Goal: Book appointment/travel/reservation

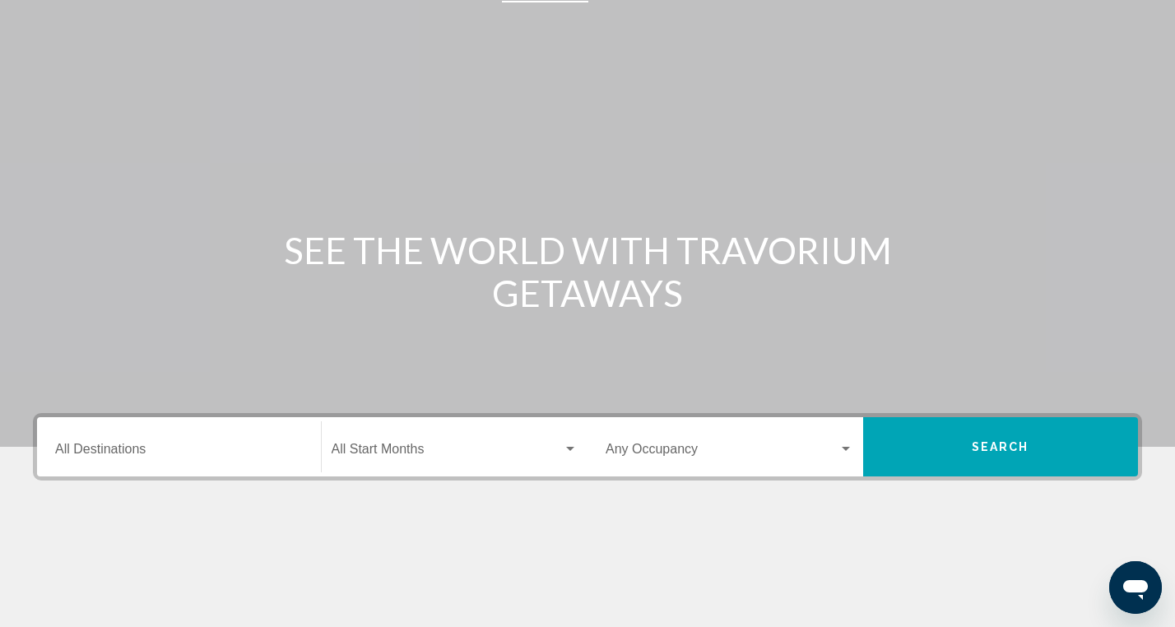
scroll to position [50, 0]
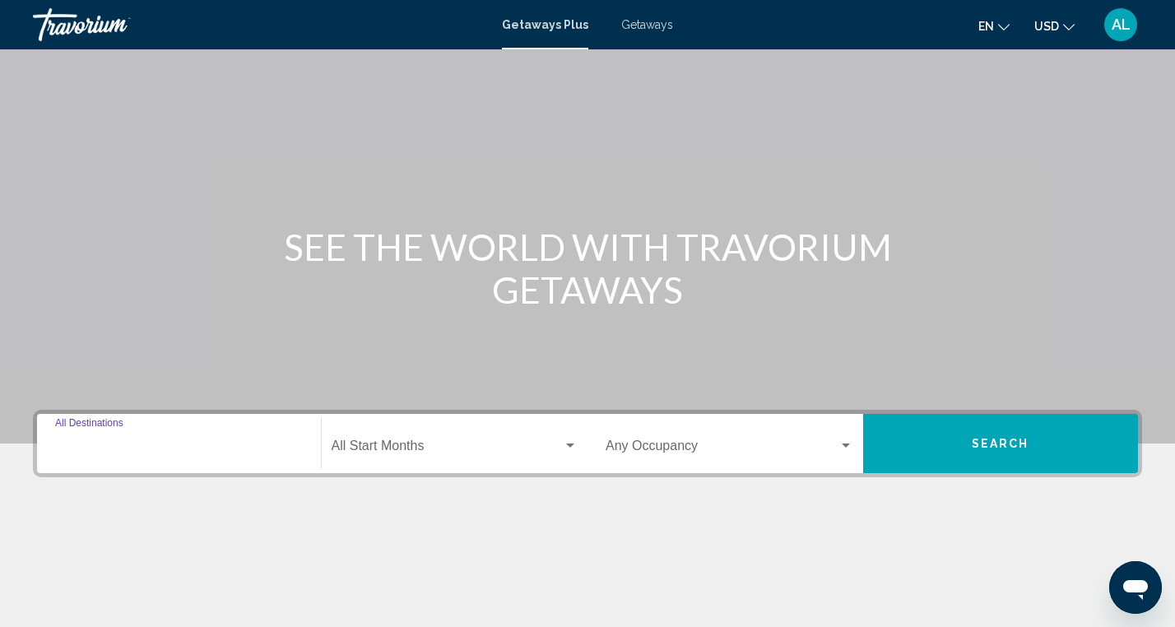
click at [269, 446] on input "Destination All Destinations" at bounding box center [179, 449] width 248 height 15
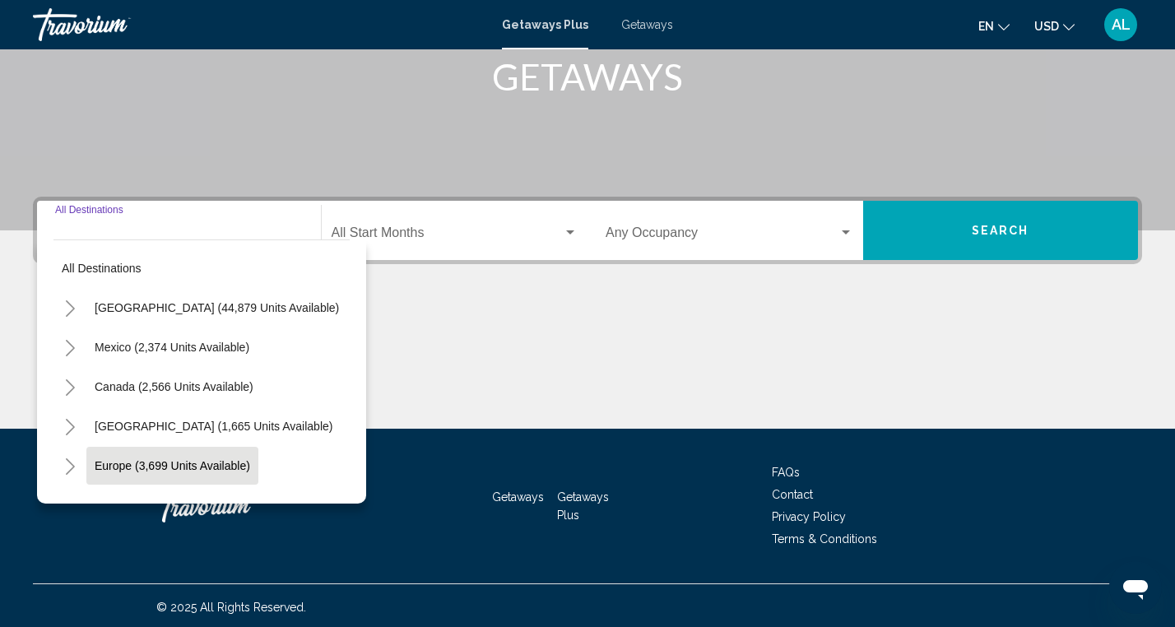
scroll to position [267, 0]
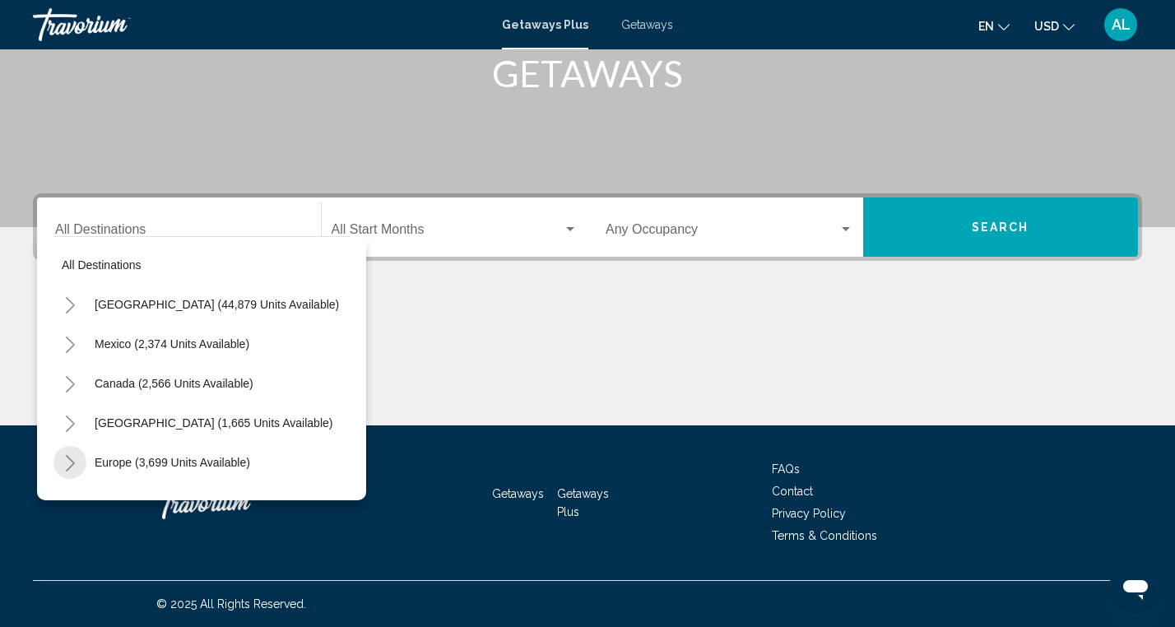
click at [71, 460] on icon "Toggle Europe (3,699 units available)" at bounding box center [70, 463] width 9 height 16
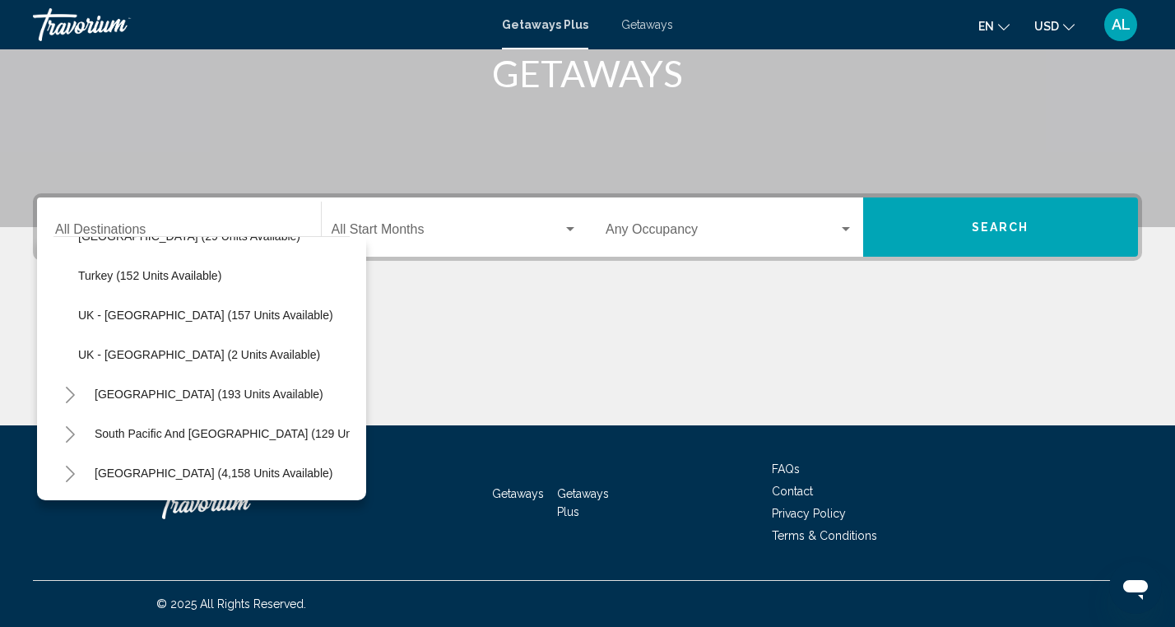
scroll to position [862, 0]
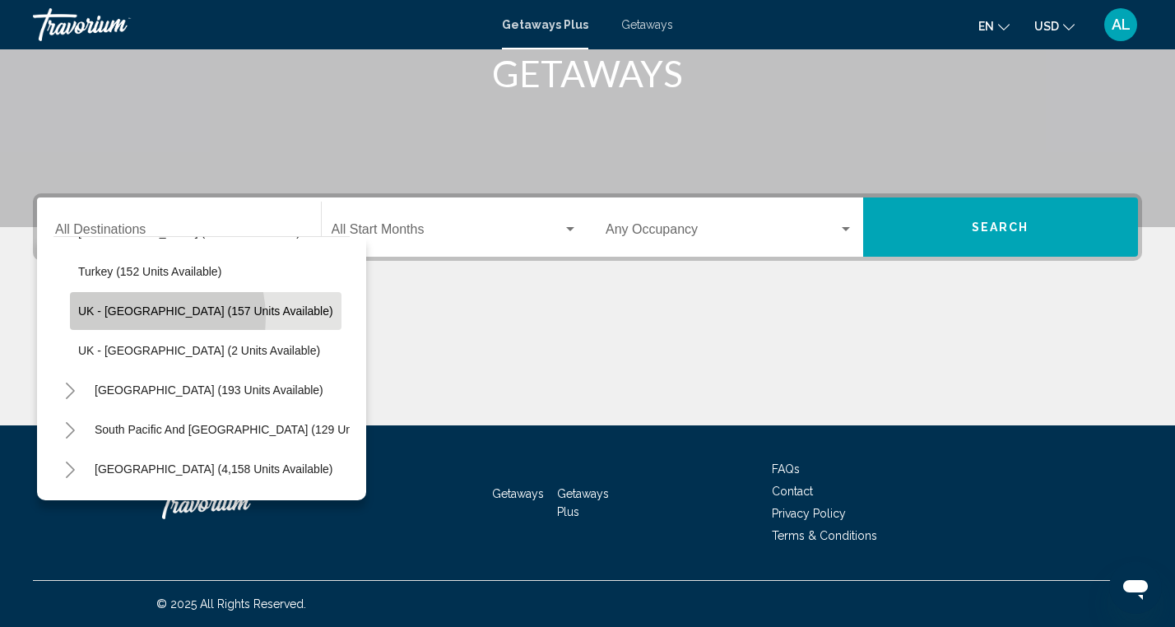
click at [137, 318] on button "UK - [GEOGRAPHIC_DATA] (157 units available)" at bounding box center [206, 311] width 272 height 38
type input "**********"
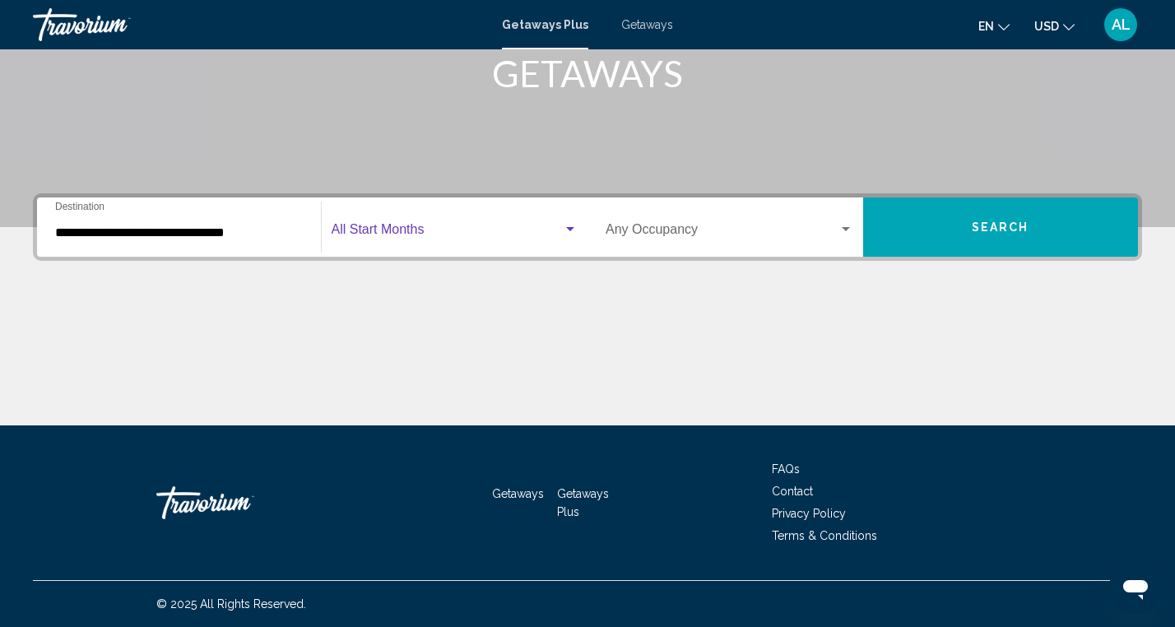
click at [564, 227] on div "Search widget" at bounding box center [570, 229] width 15 height 13
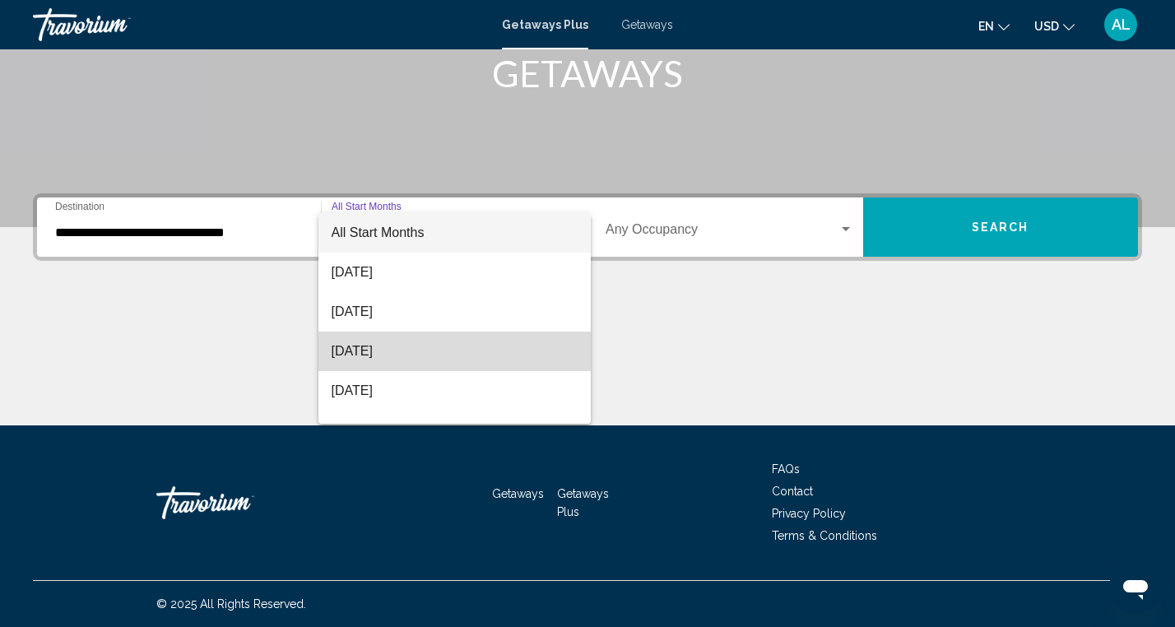
click at [413, 360] on span "[DATE]" at bounding box center [455, 351] width 247 height 39
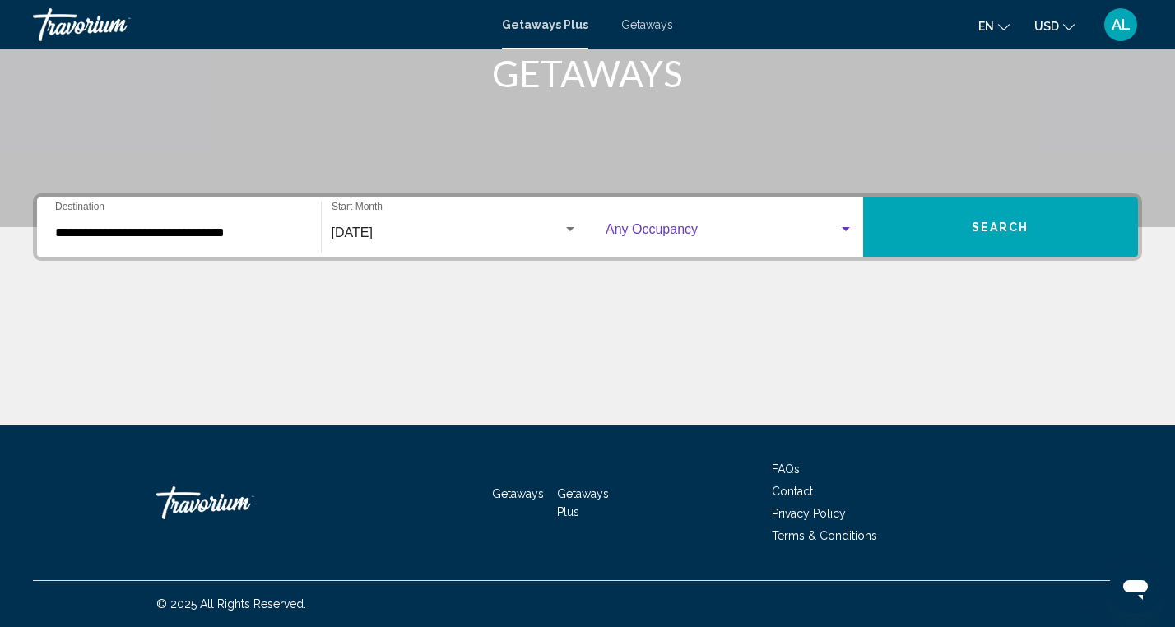
click at [843, 225] on div "Search widget" at bounding box center [846, 229] width 15 height 13
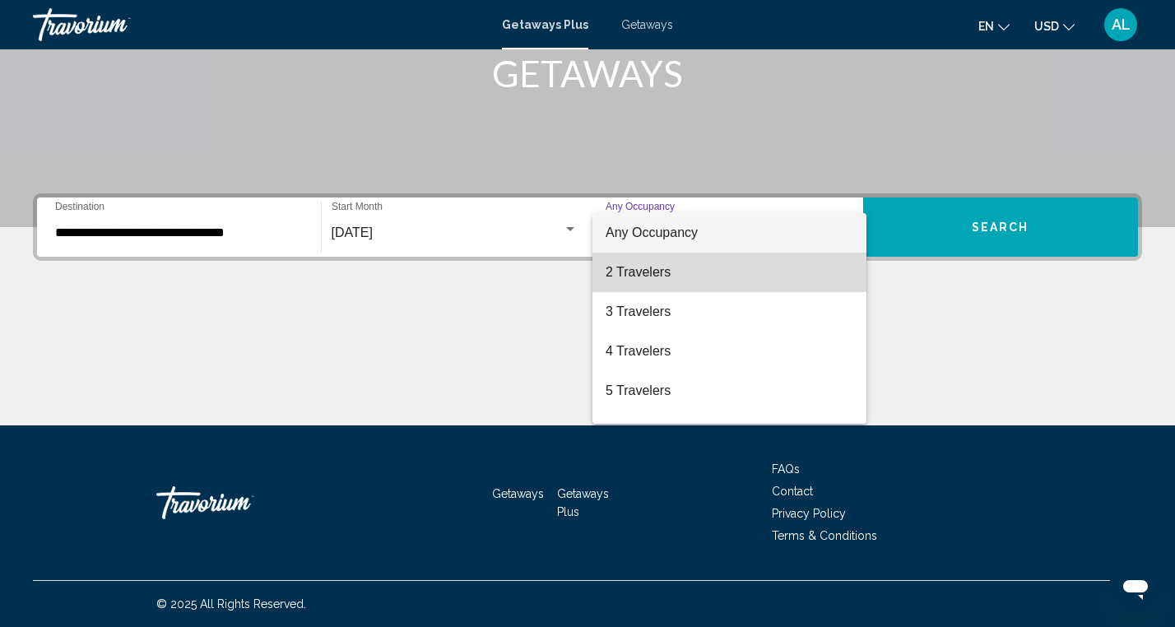
click at [719, 275] on span "2 Travelers" at bounding box center [730, 272] width 248 height 39
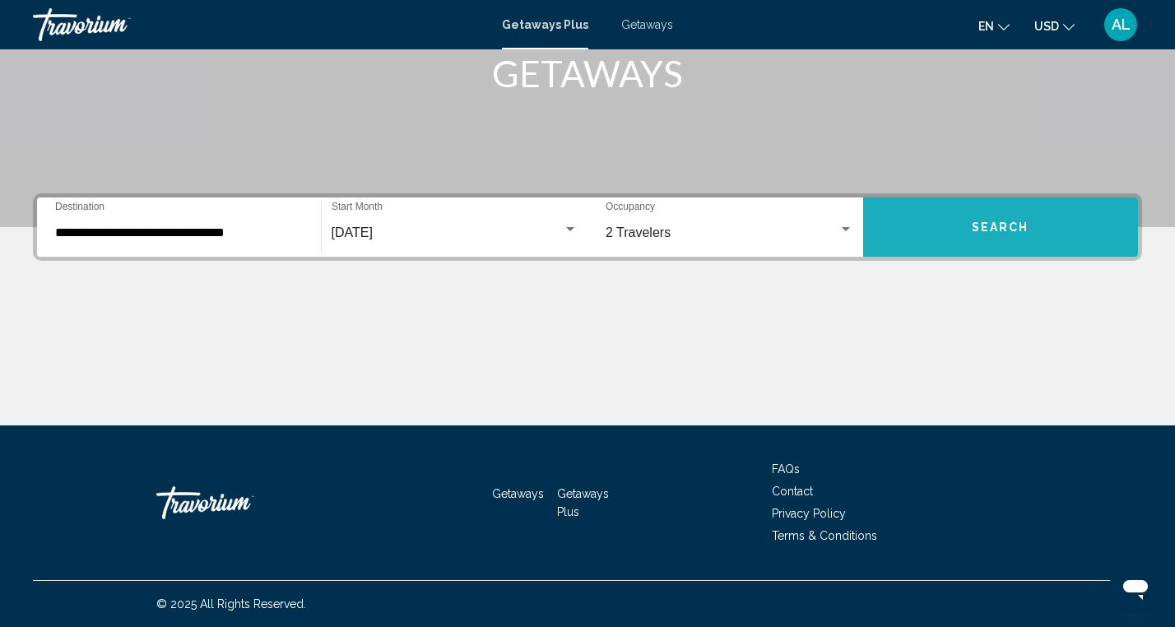
click at [955, 232] on button "Search" at bounding box center [1001, 226] width 276 height 59
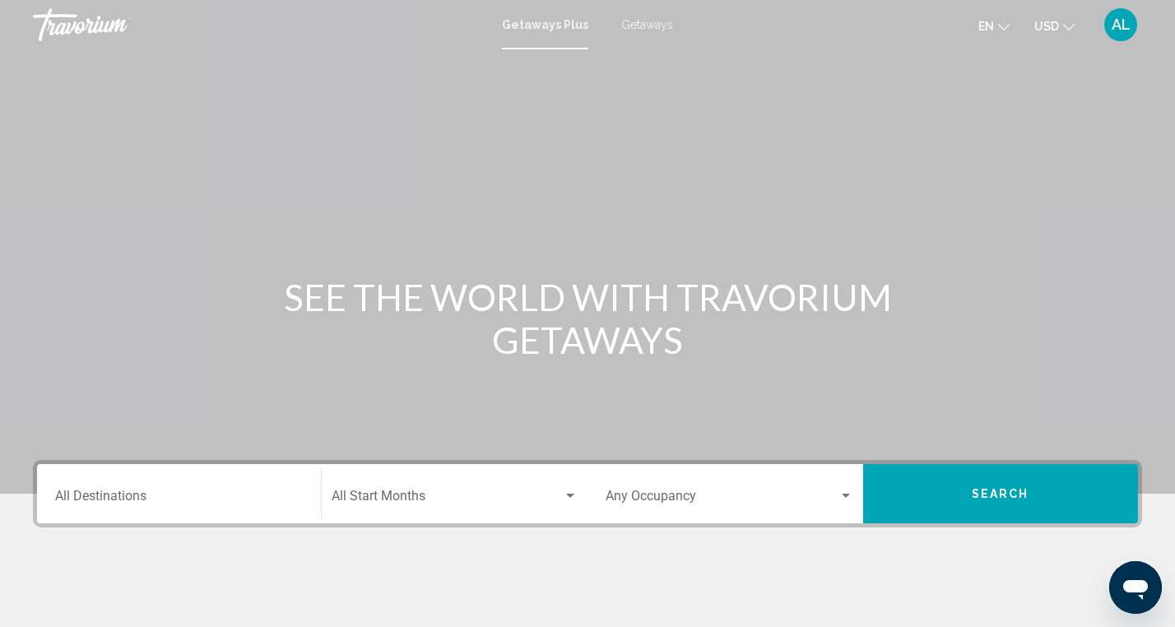
click at [266, 501] on input "Destination All Destinations" at bounding box center [179, 499] width 248 height 15
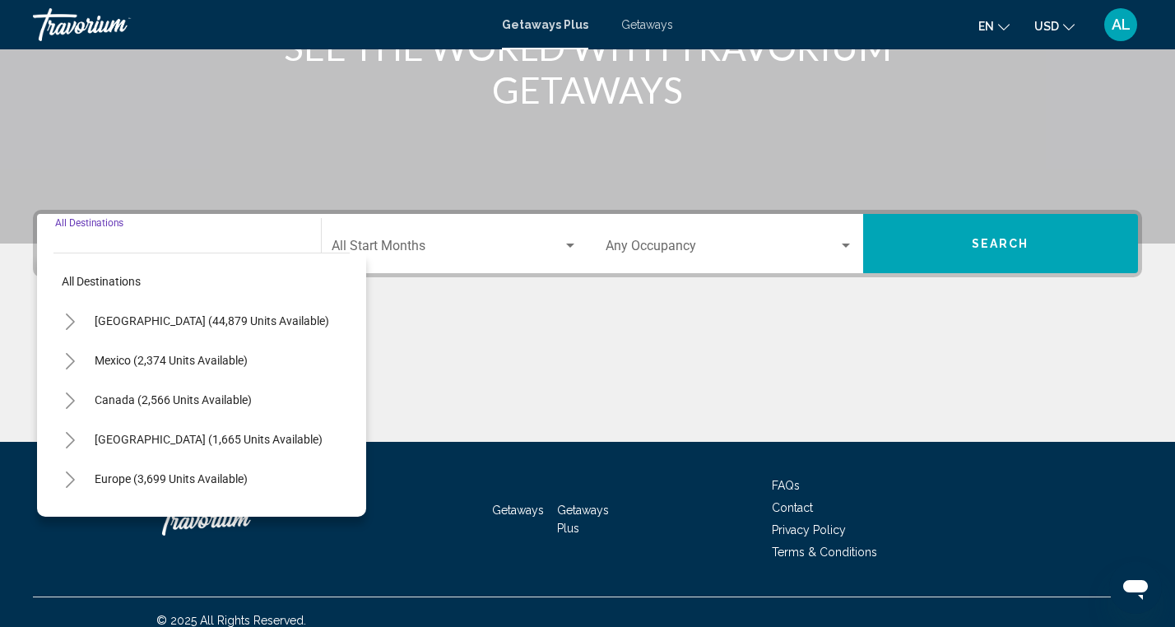
scroll to position [267, 0]
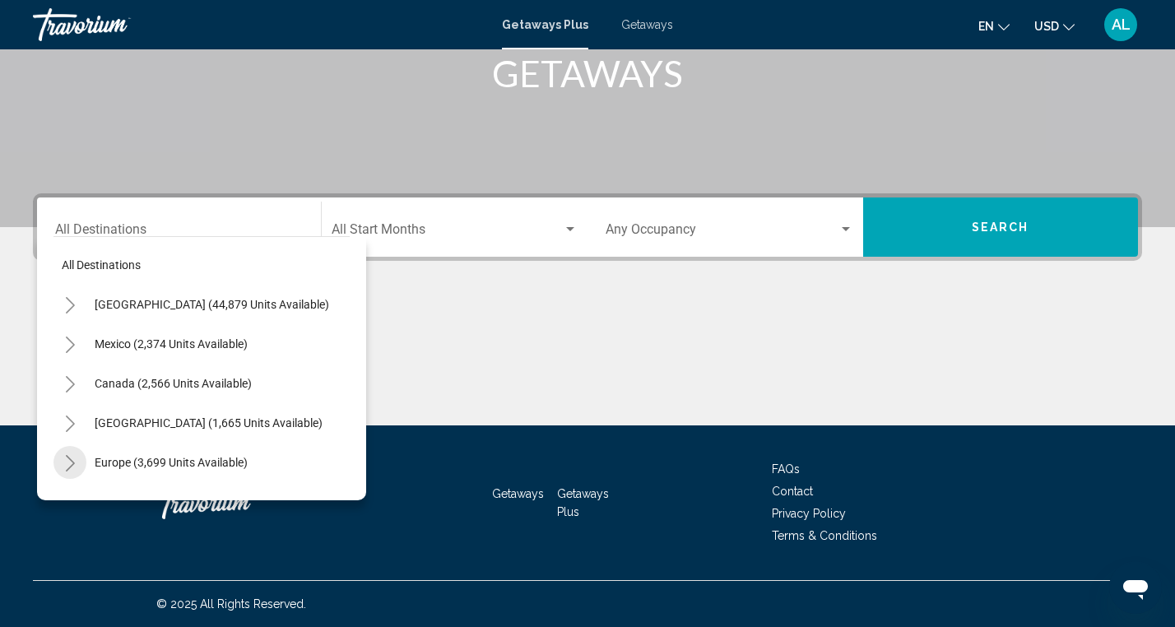
click at [70, 458] on icon "Toggle Europe (3,699 units available)" at bounding box center [70, 463] width 9 height 16
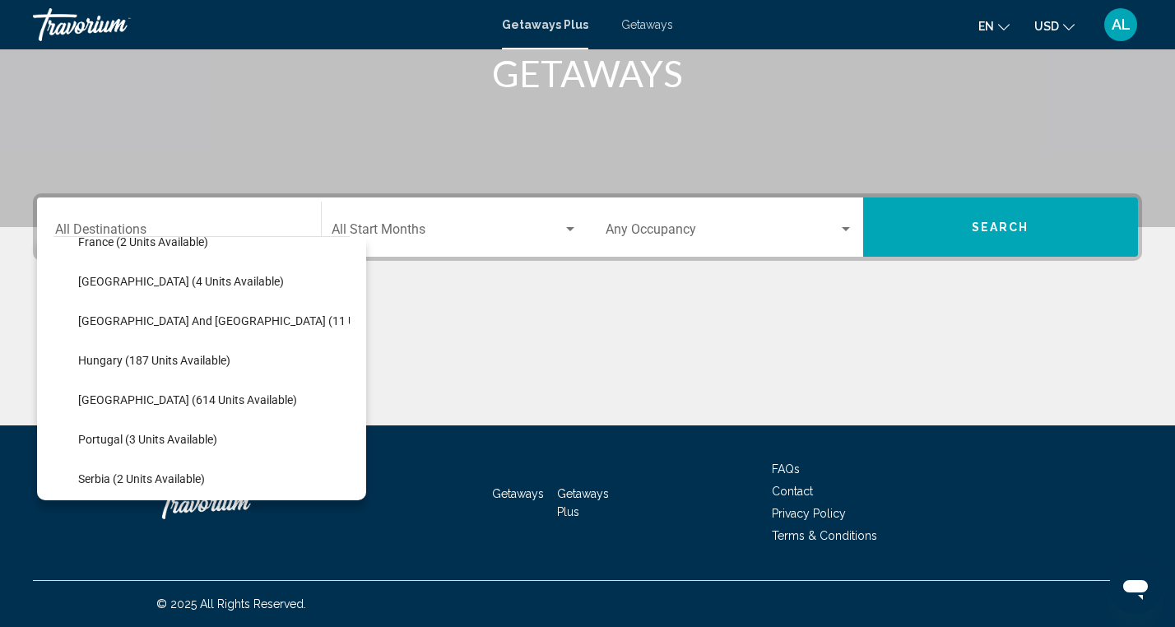
scroll to position [462, 0]
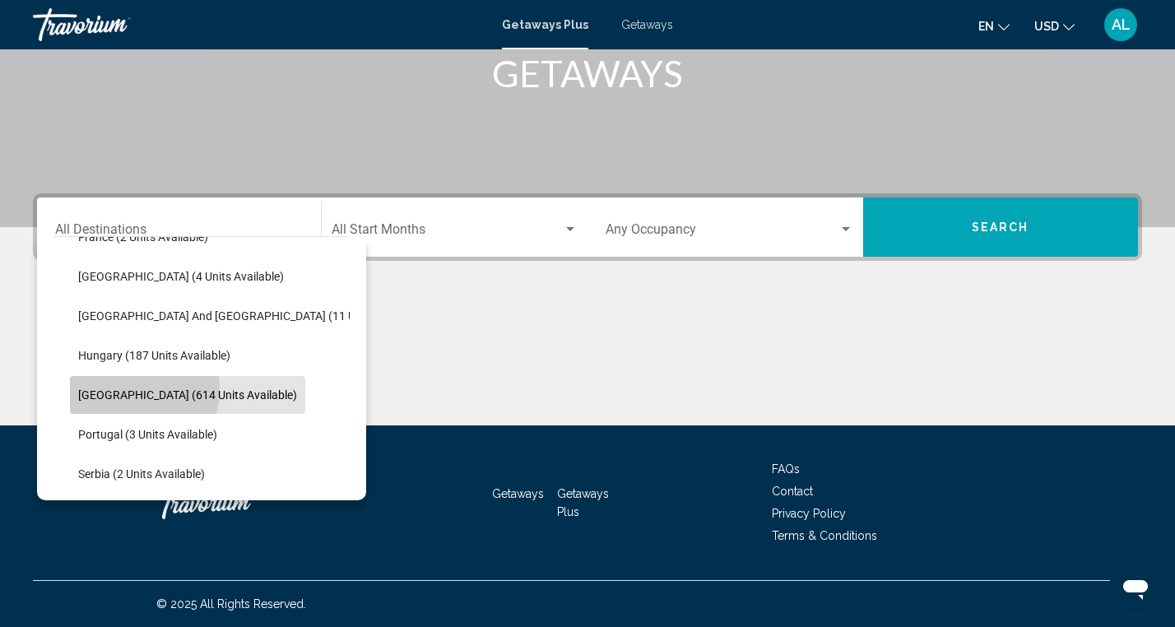
click at [131, 389] on span "[GEOGRAPHIC_DATA] (614 units available)" at bounding box center [187, 394] width 219 height 13
type input "**********"
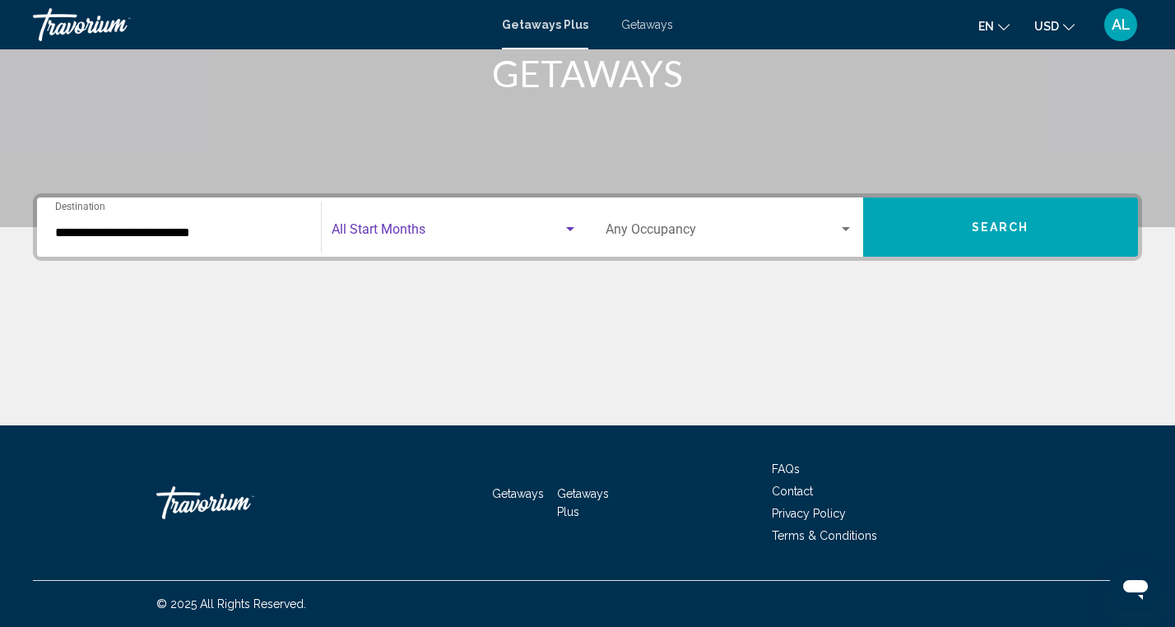
click at [556, 226] on span "Search widget" at bounding box center [448, 232] width 232 height 15
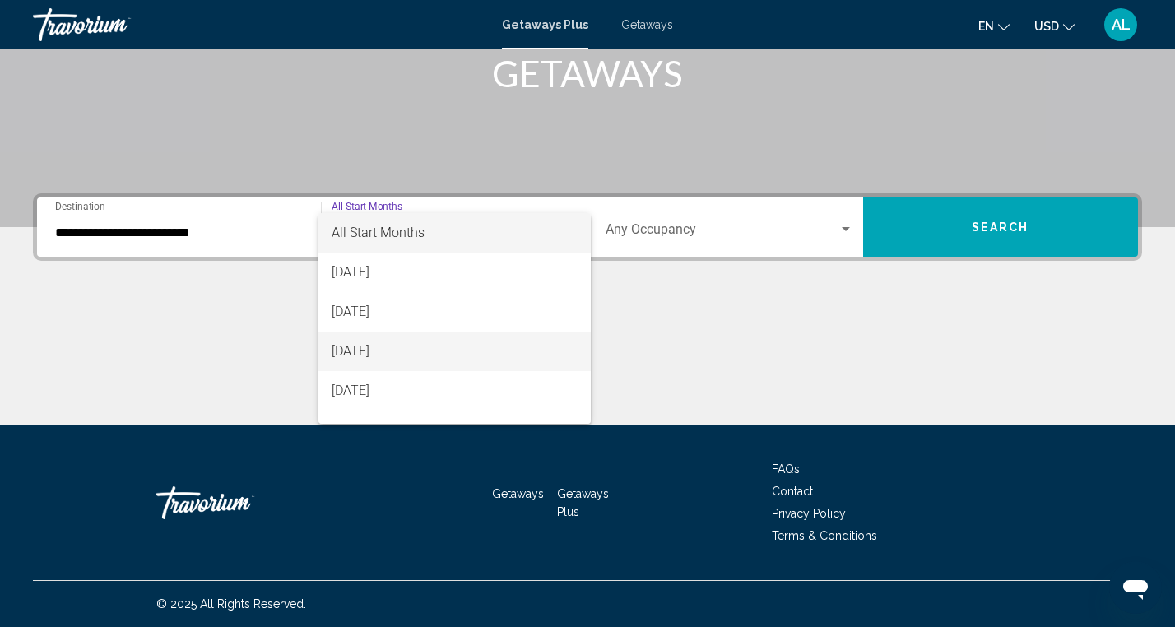
click at [423, 357] on span "[DATE]" at bounding box center [455, 351] width 247 height 39
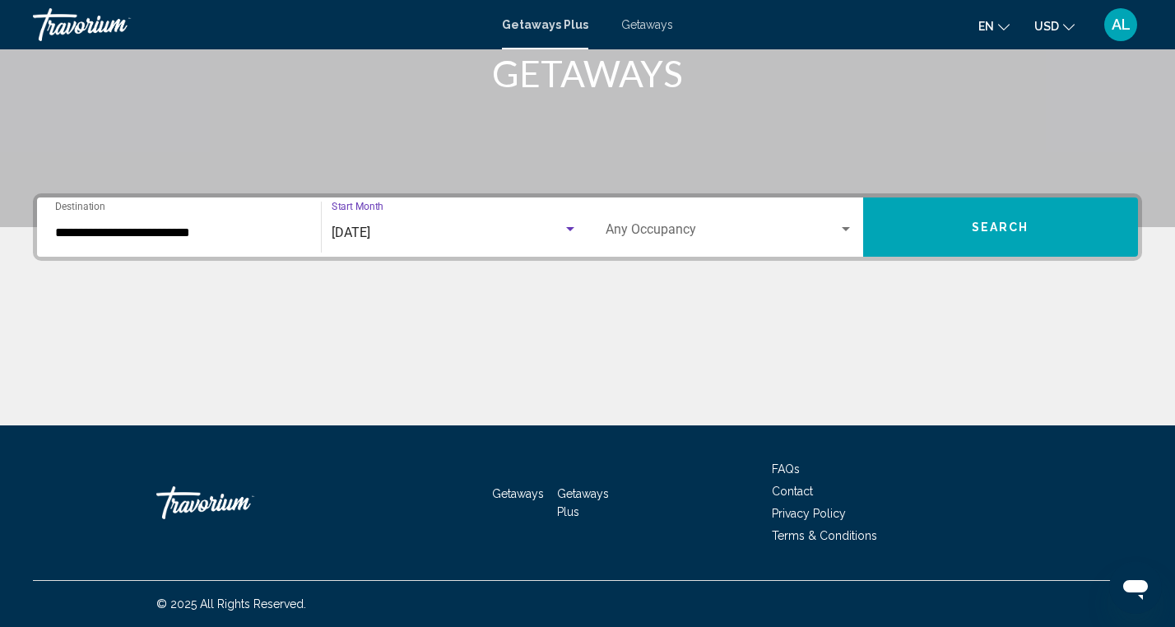
click at [842, 228] on div "Search widget" at bounding box center [846, 229] width 8 height 4
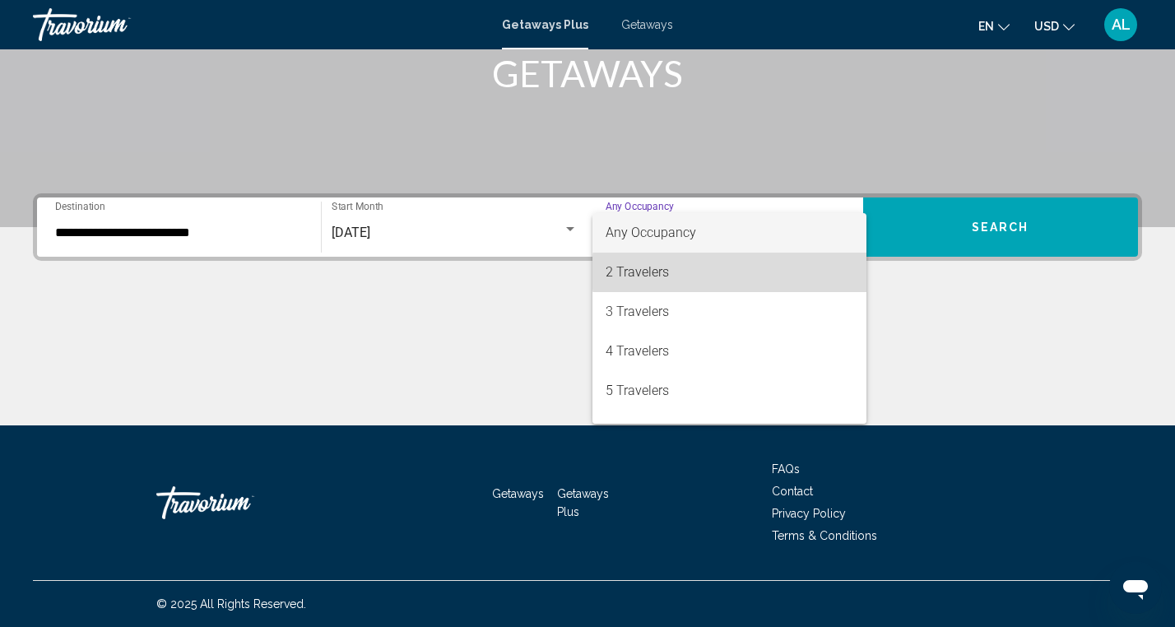
click at [756, 272] on span "2 Travelers" at bounding box center [730, 272] width 248 height 39
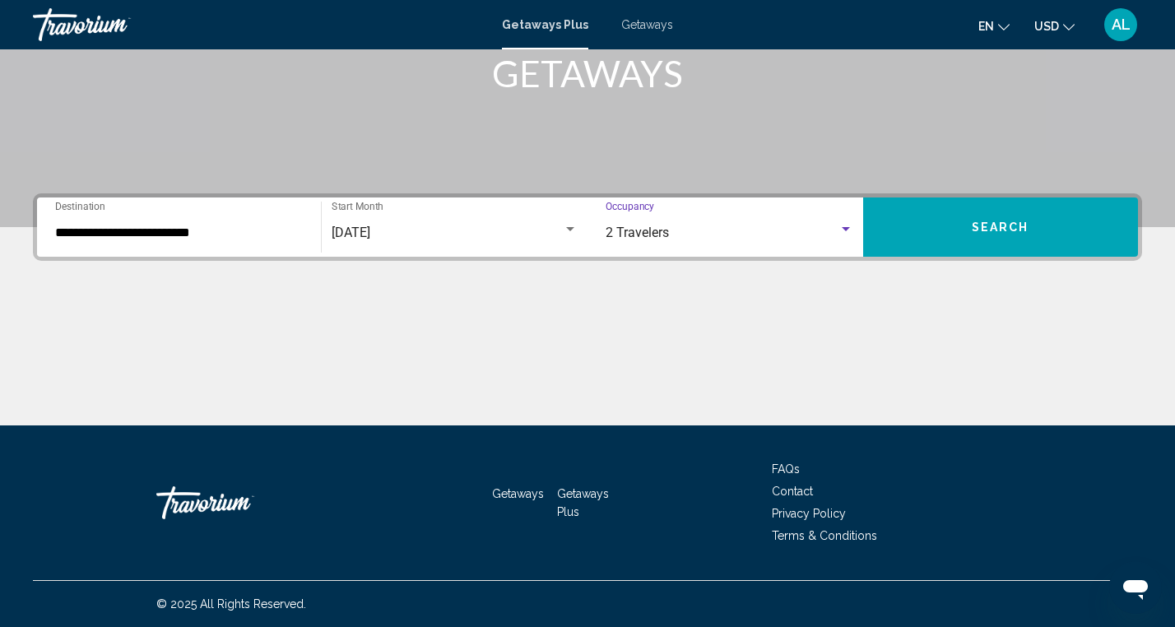
click at [966, 225] on button "Search" at bounding box center [1001, 226] width 276 height 59
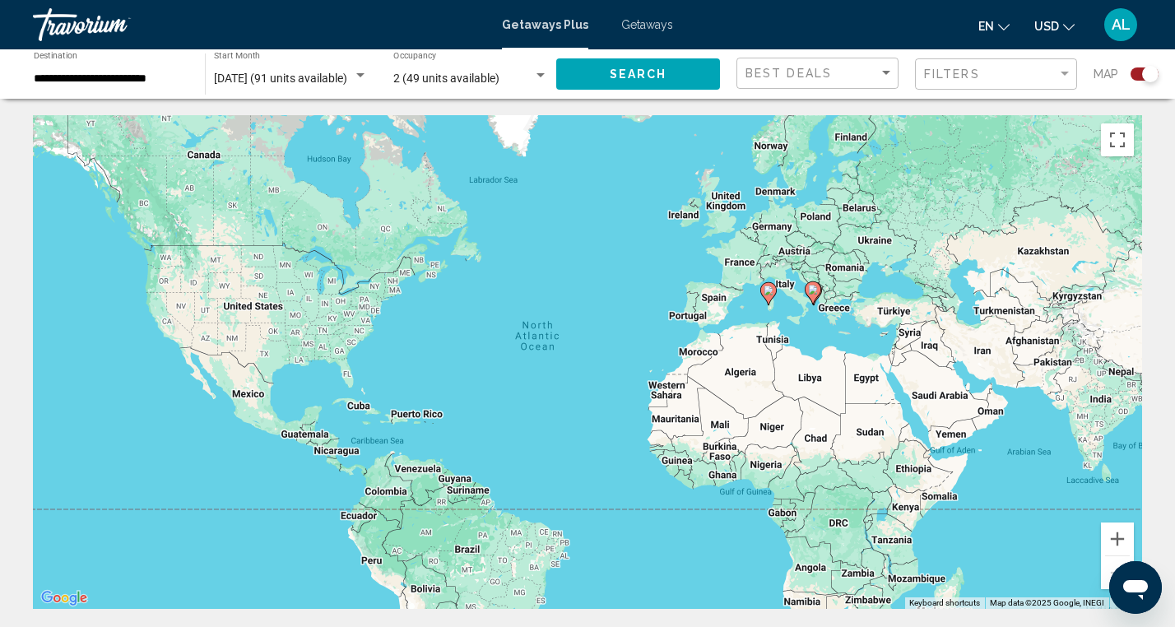
click at [642, 15] on div "Getaways Plus Getaways en English Español Français Italiano Português русский U…" at bounding box center [587, 24] width 1175 height 35
click at [643, 24] on span "Getaways" at bounding box center [647, 24] width 52 height 13
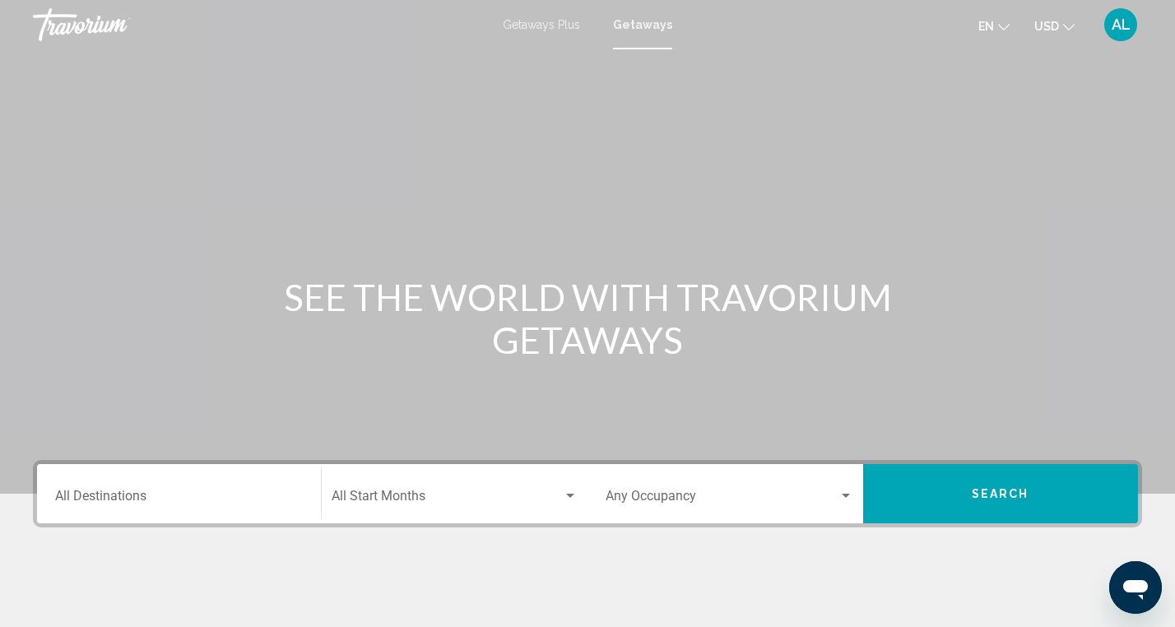
click at [227, 480] on div "Destination All Destinations" at bounding box center [179, 494] width 248 height 52
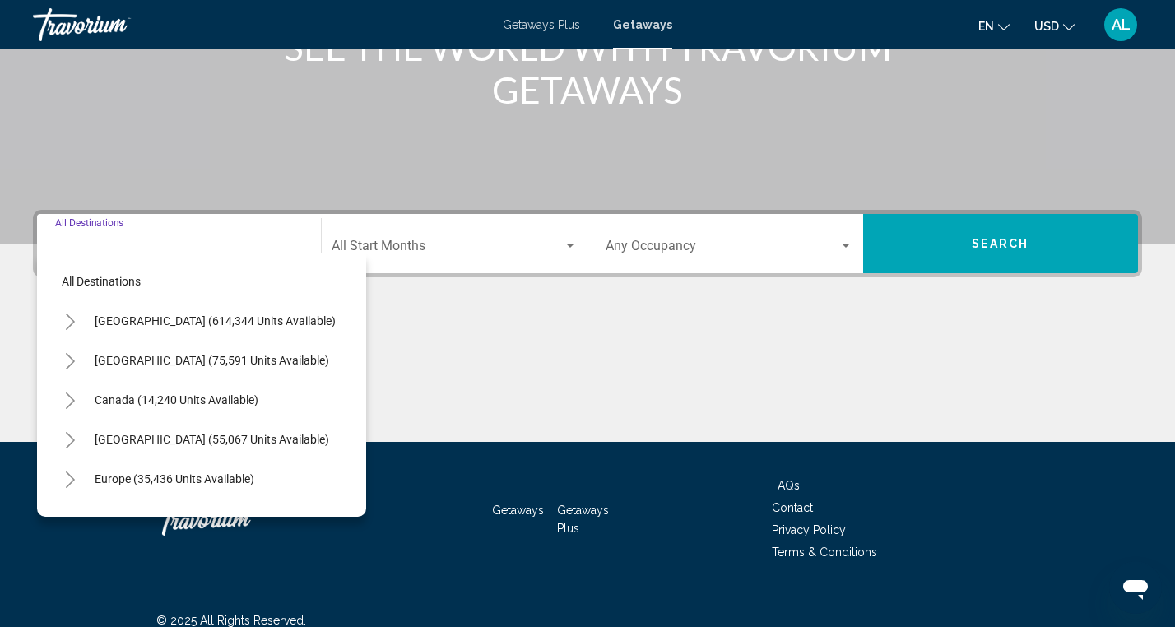
scroll to position [267, 0]
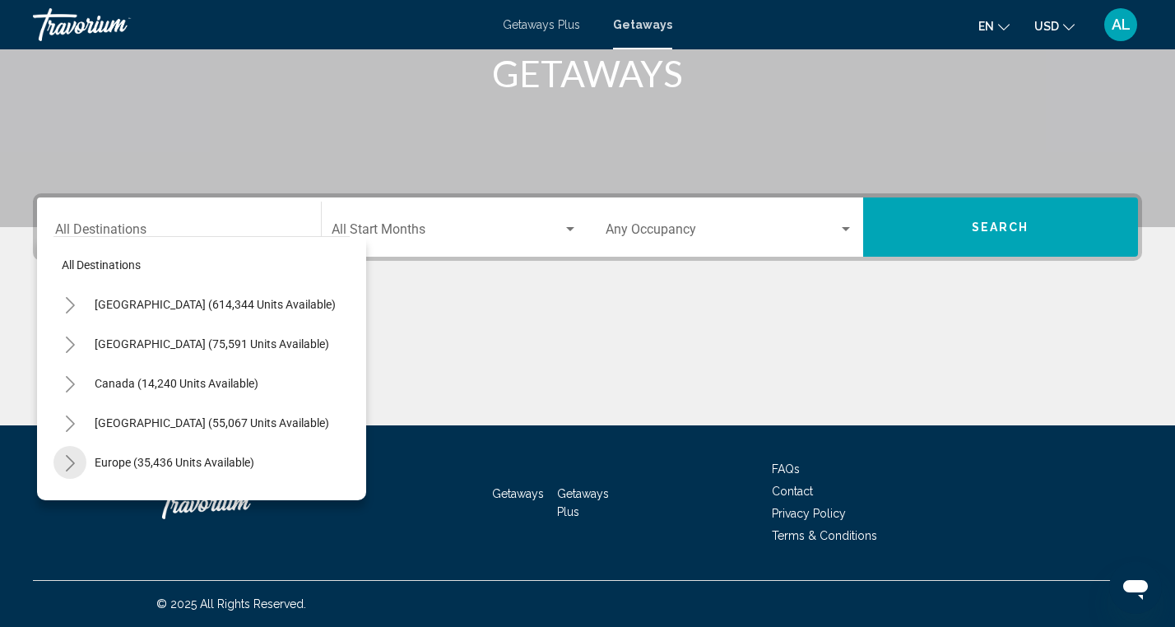
click at [70, 459] on icon "Toggle Europe (35,436 units available)" at bounding box center [70, 463] width 9 height 16
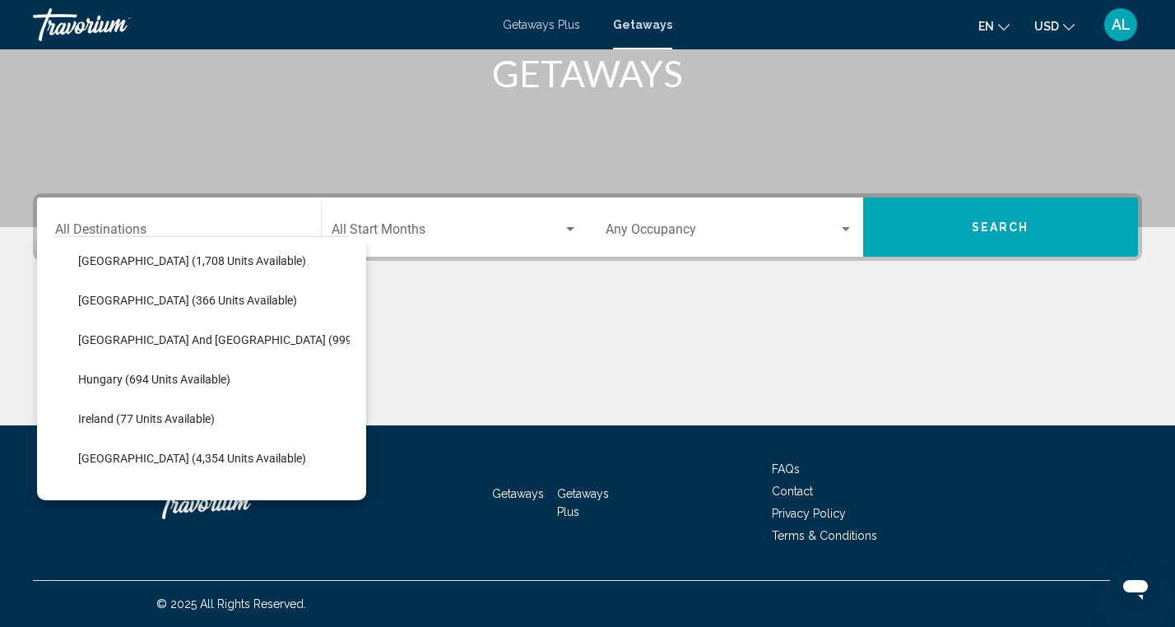
scroll to position [491, 0]
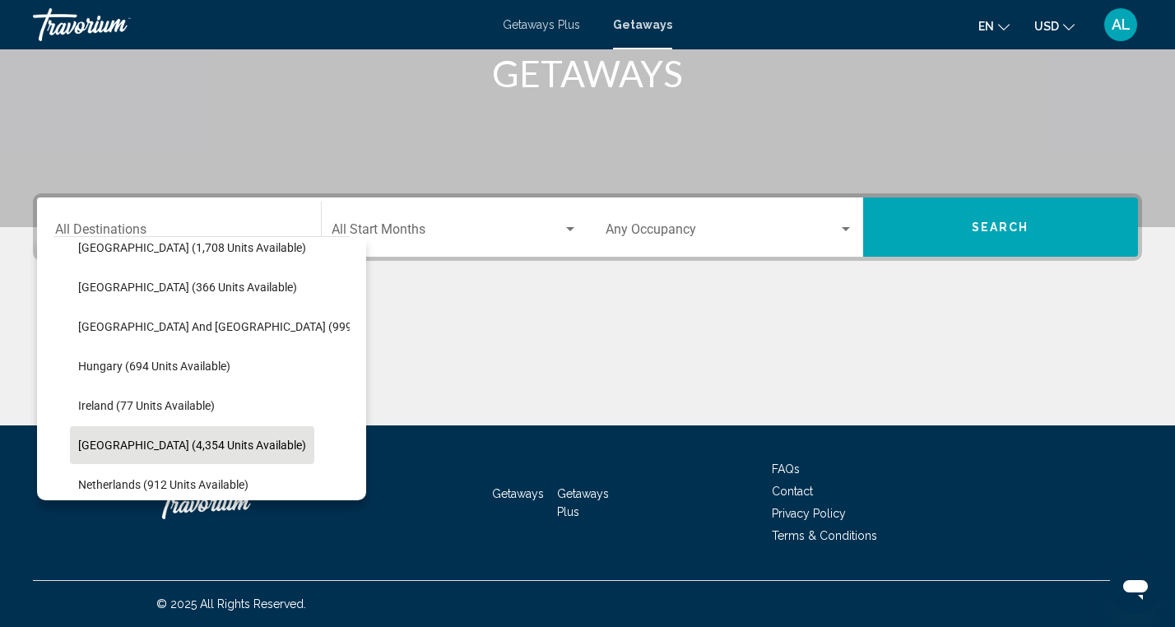
click at [129, 448] on span "[GEOGRAPHIC_DATA] (4,354 units available)" at bounding box center [192, 445] width 228 height 13
type input "**********"
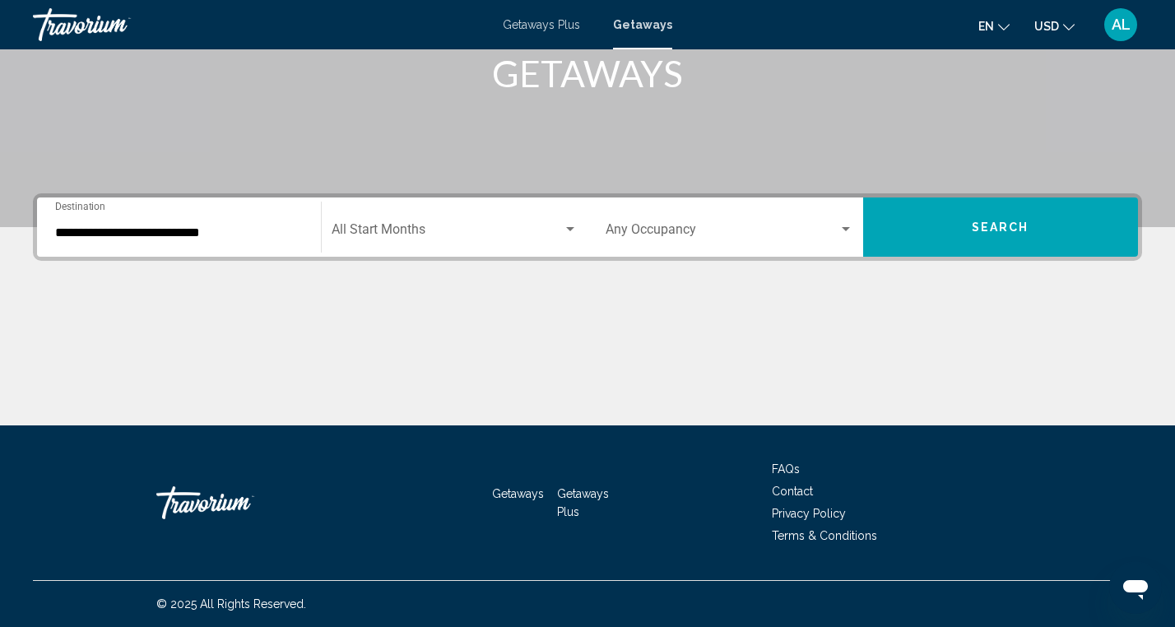
click at [579, 227] on div "Start Month All Start Months" at bounding box center [455, 228] width 267 height 52
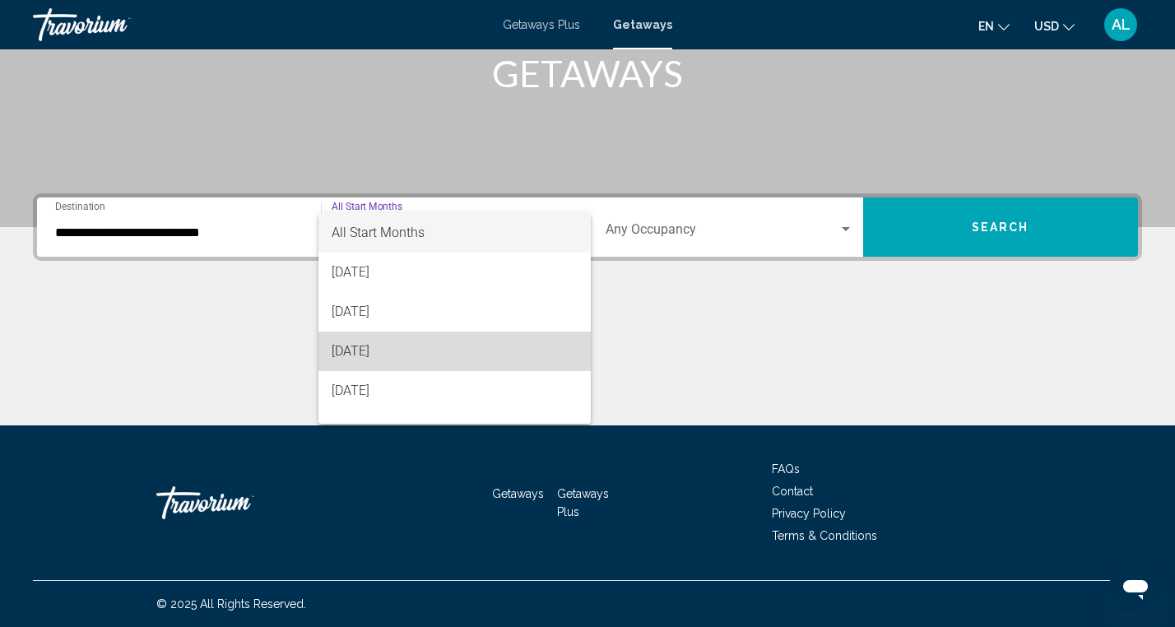
click at [421, 355] on span "[DATE]" at bounding box center [455, 351] width 247 height 39
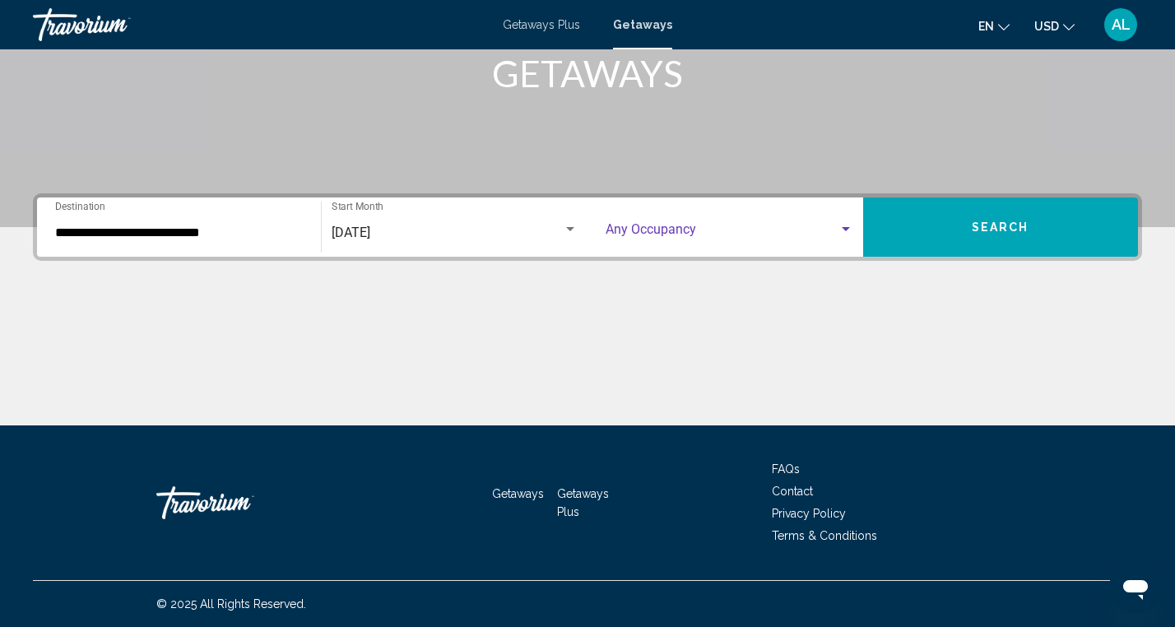
click at [843, 227] on div "Search widget" at bounding box center [846, 229] width 8 height 4
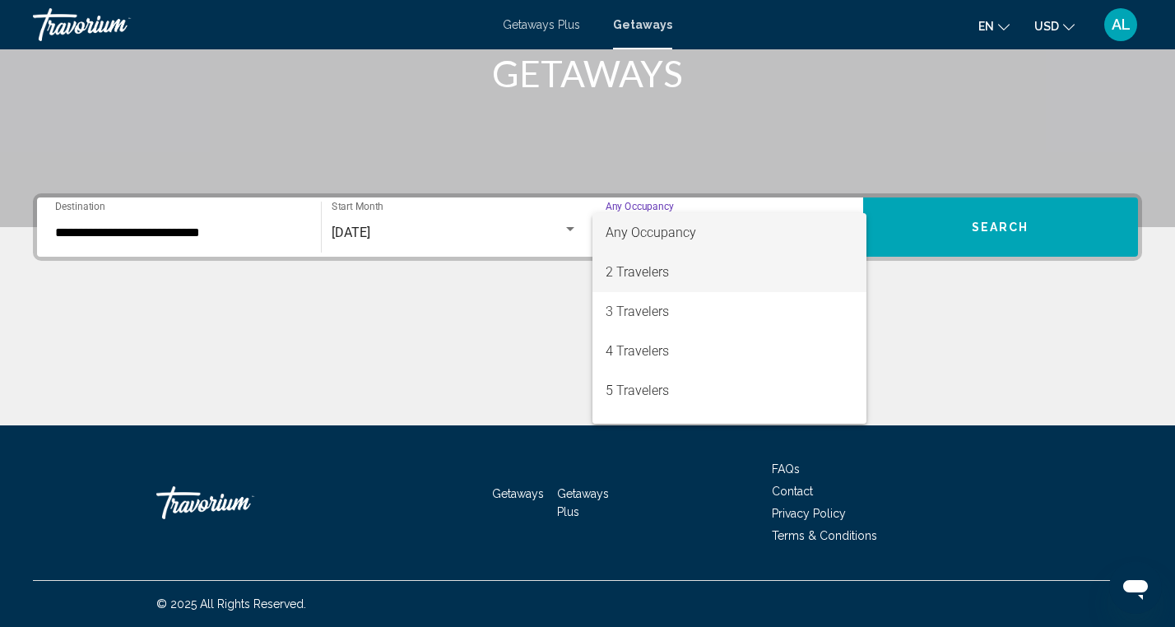
click at [714, 272] on span "2 Travelers" at bounding box center [730, 272] width 248 height 39
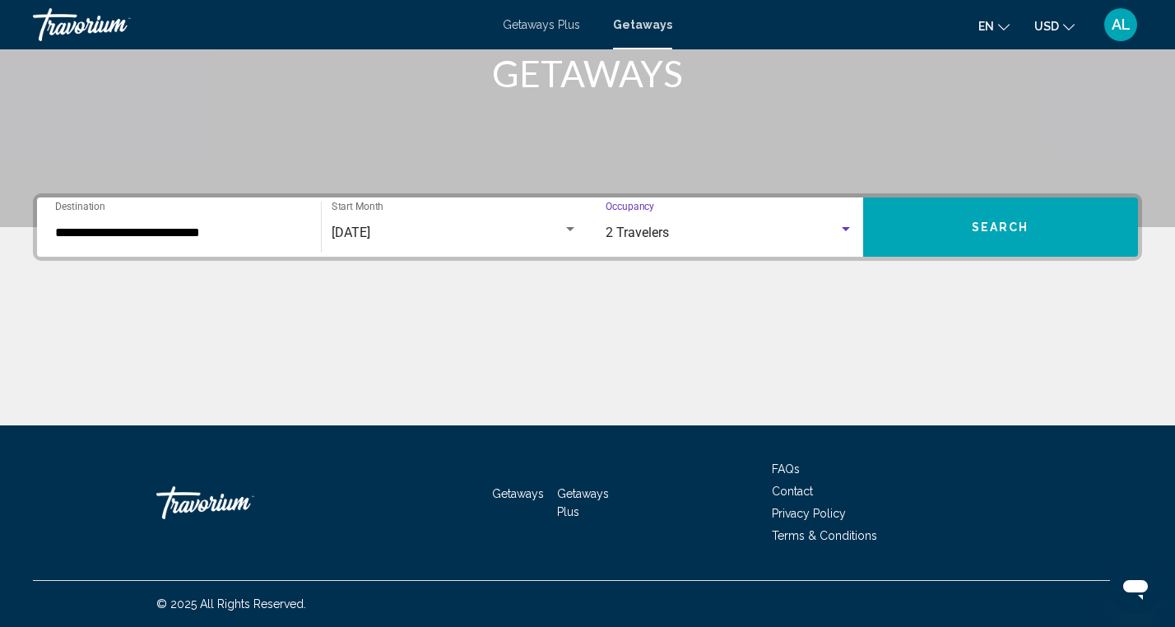
click at [944, 226] on button "Search" at bounding box center [1001, 226] width 276 height 59
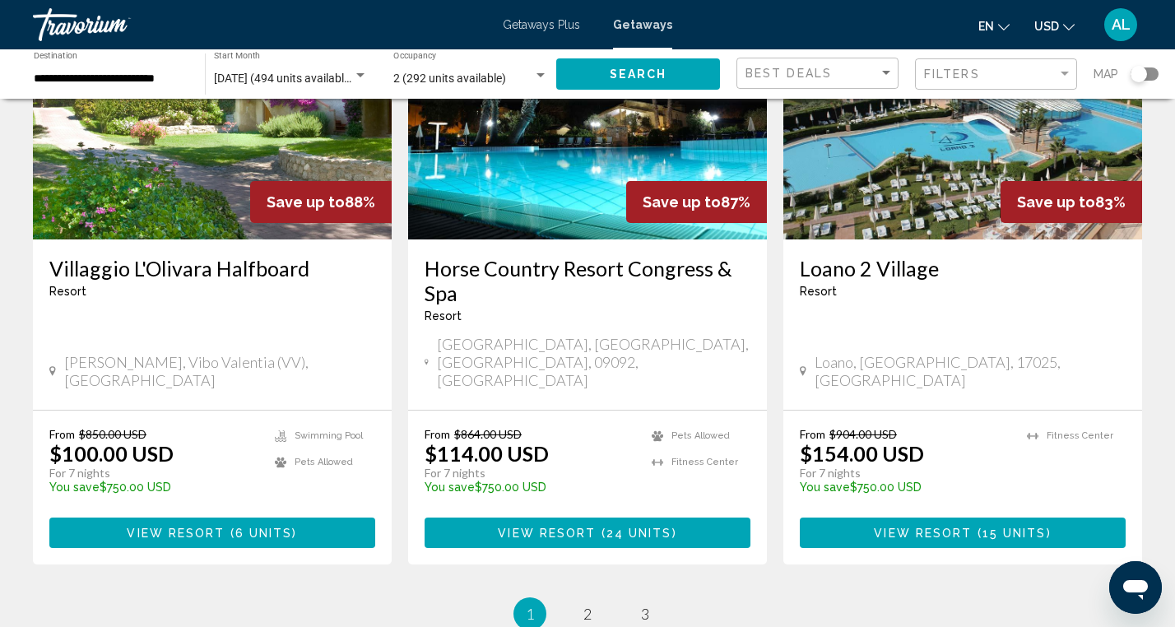
scroll to position [1968, 0]
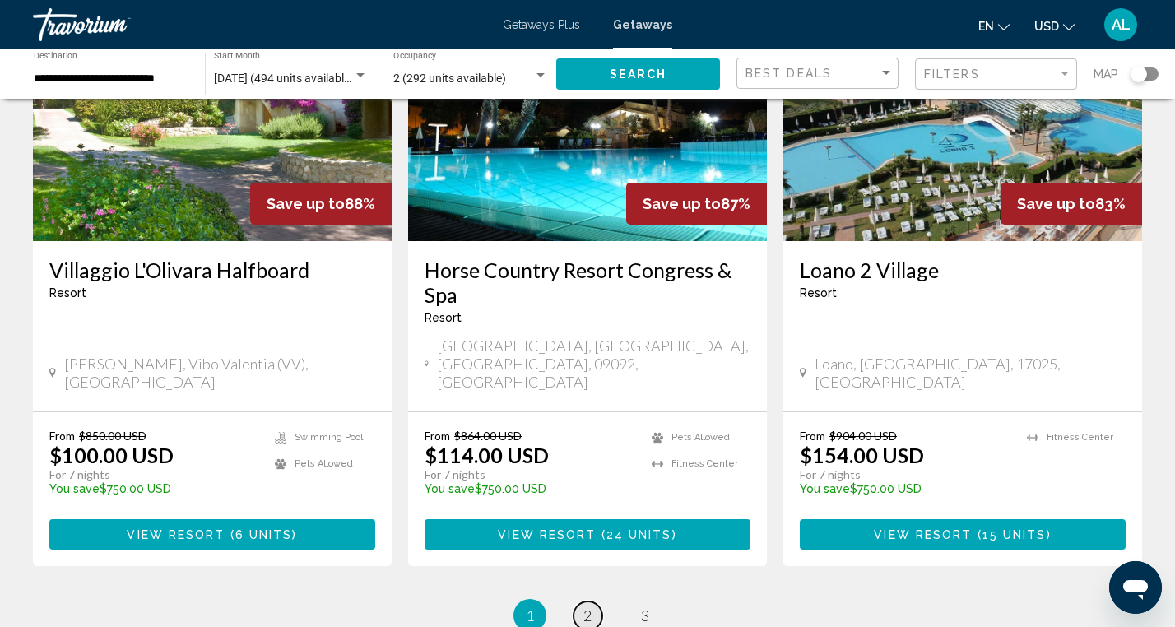
click at [590, 606] on span "2" at bounding box center [587, 615] width 8 height 18
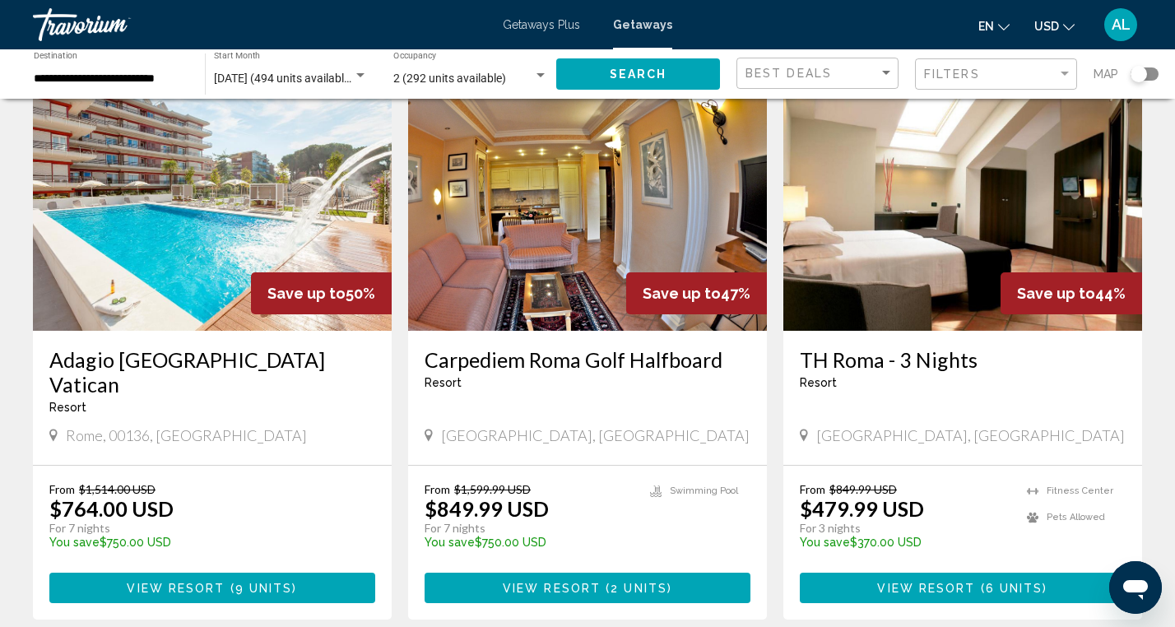
scroll to position [1896, 0]
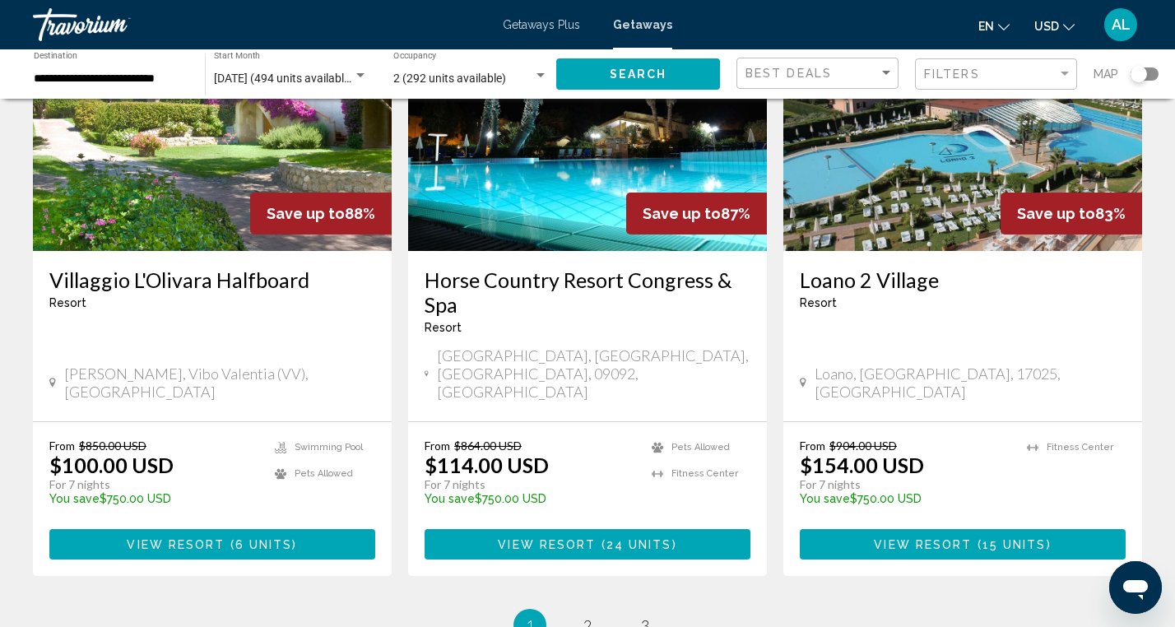
scroll to position [1963, 0]
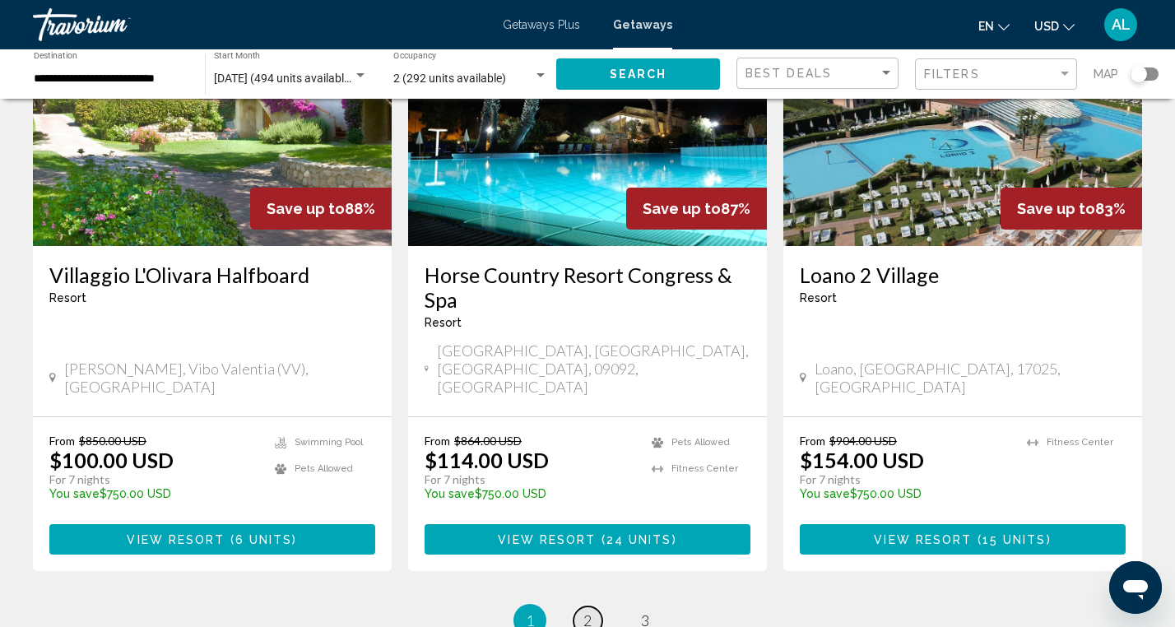
click at [583, 611] on span "2" at bounding box center [587, 620] width 8 height 18
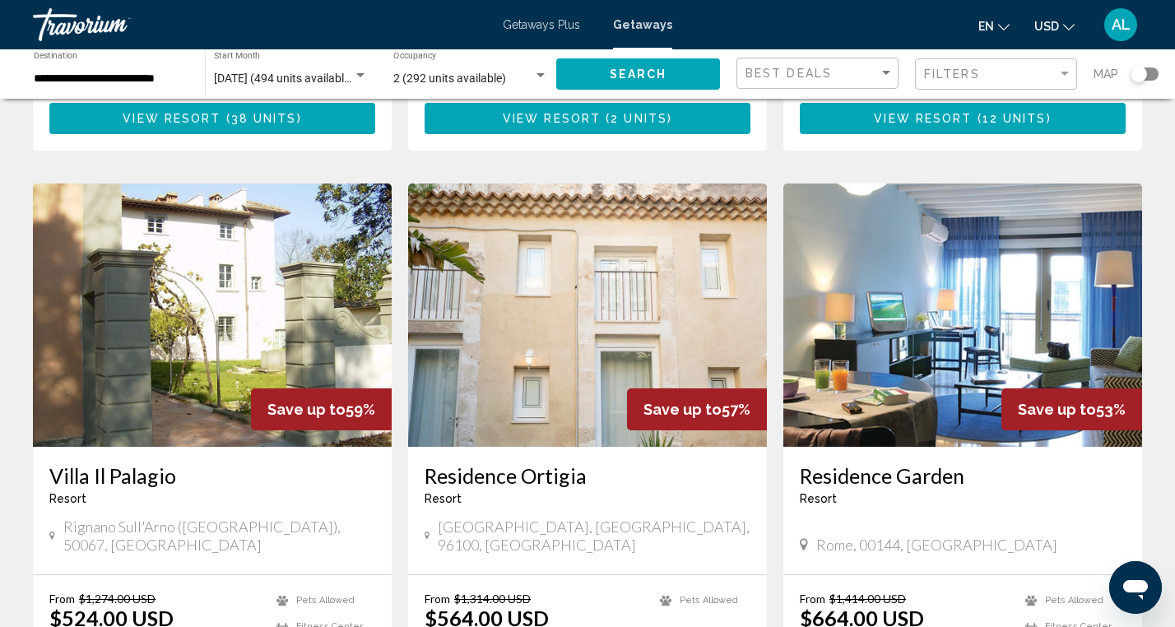
scroll to position [1189, 0]
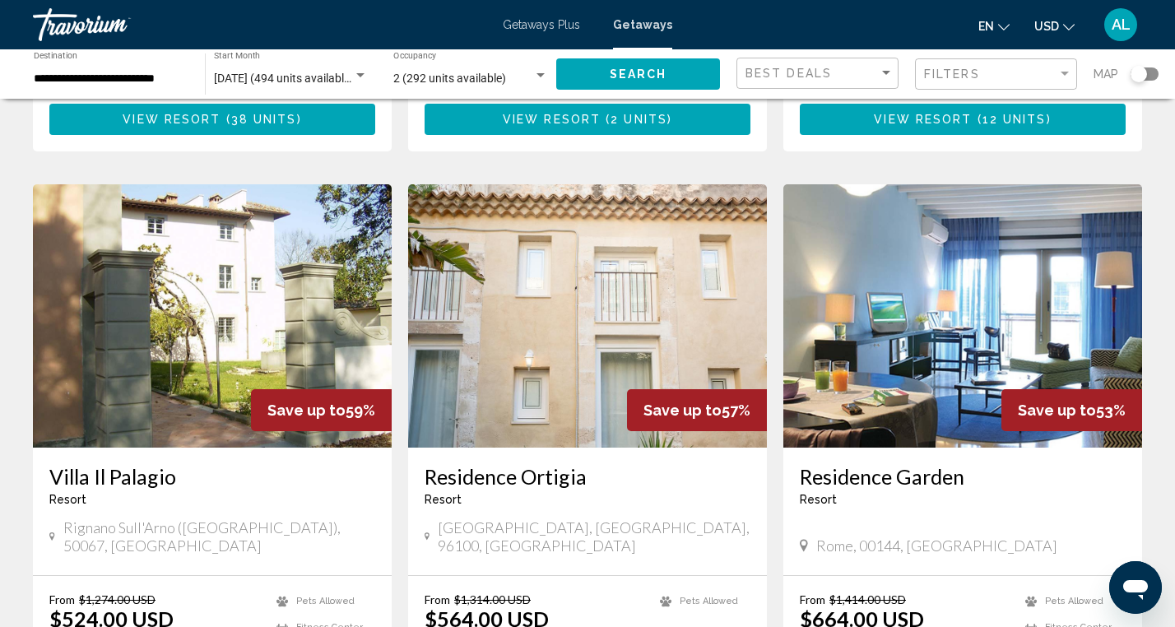
click at [969, 332] on img "Main content" at bounding box center [962, 315] width 359 height 263
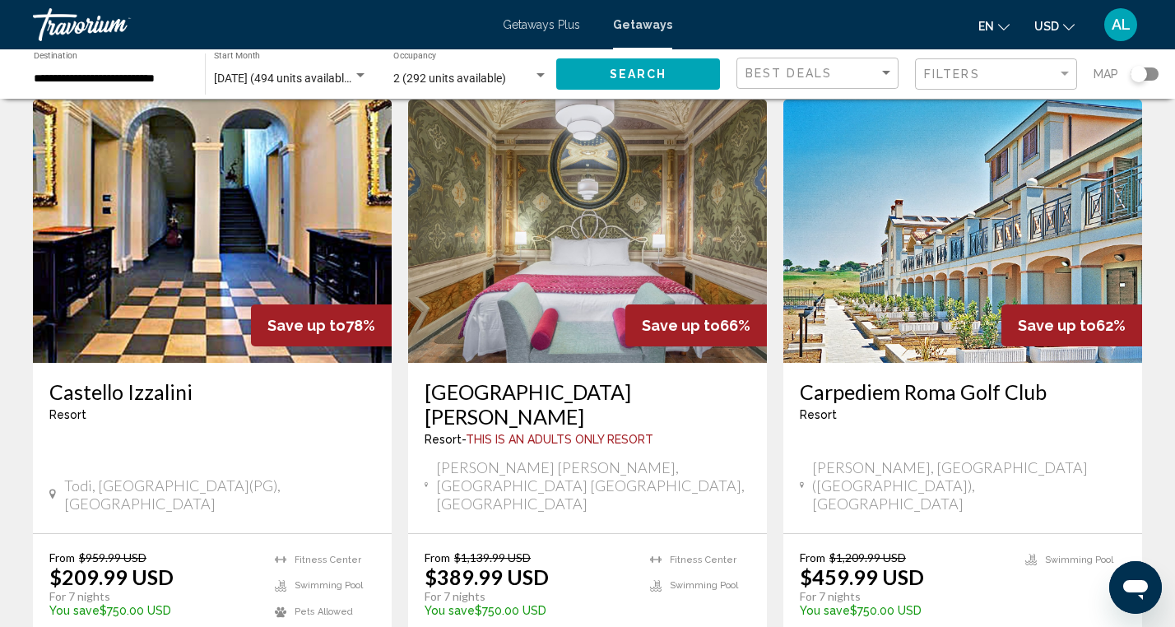
scroll to position [653, 0]
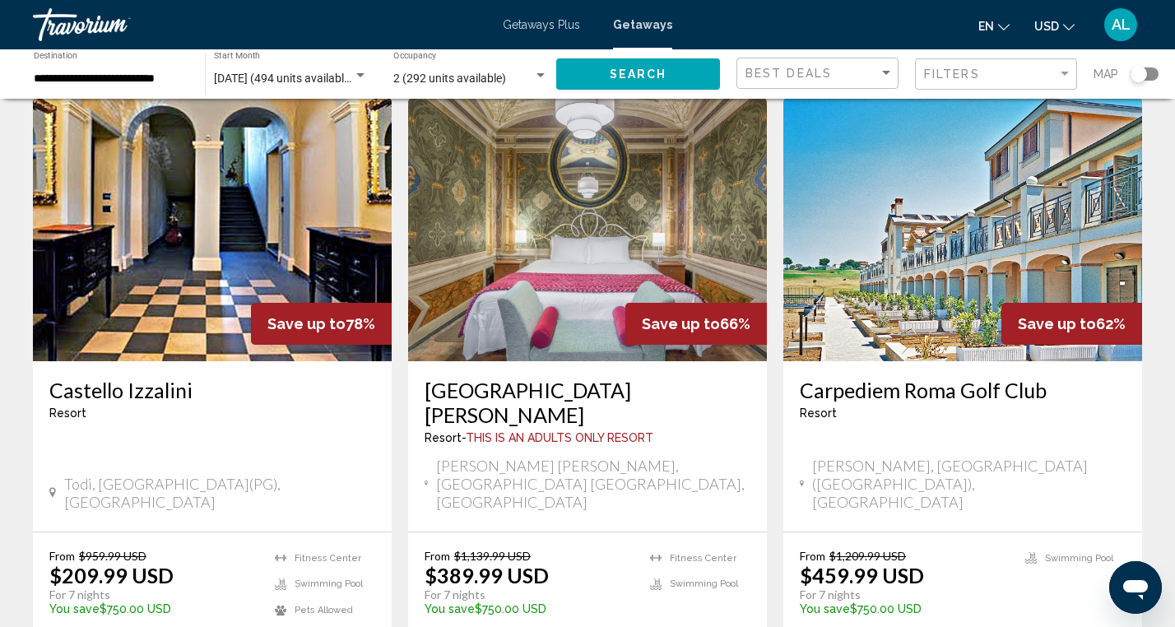
click at [888, 288] on img "Main content" at bounding box center [962, 229] width 359 height 263
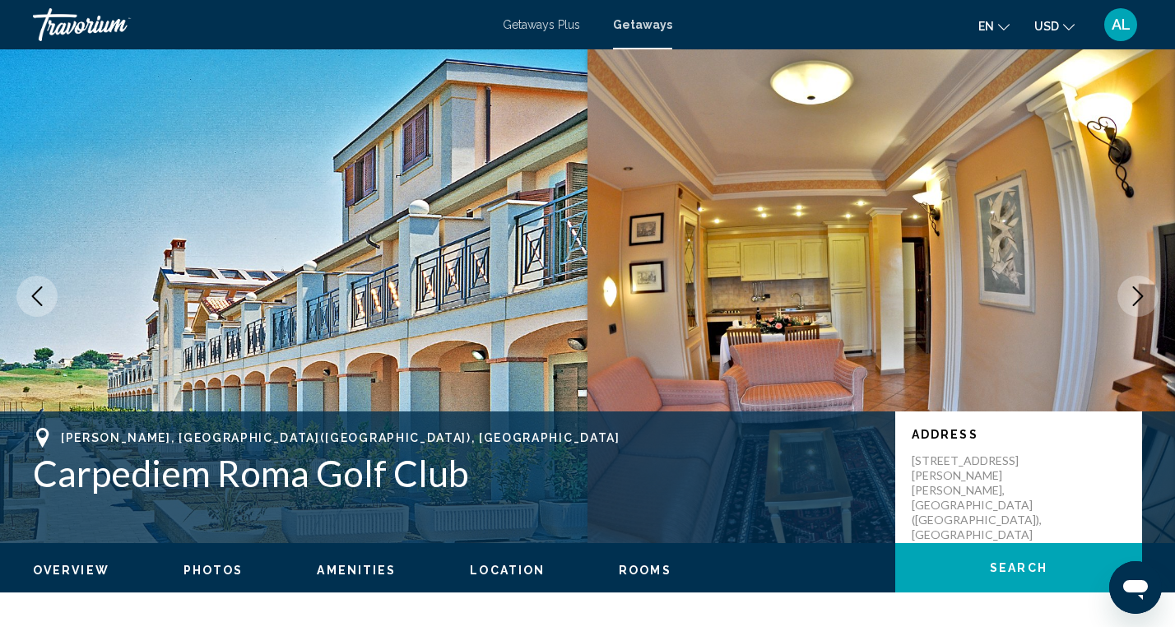
click at [1116, 35] on div "AL" at bounding box center [1120, 24] width 33 height 33
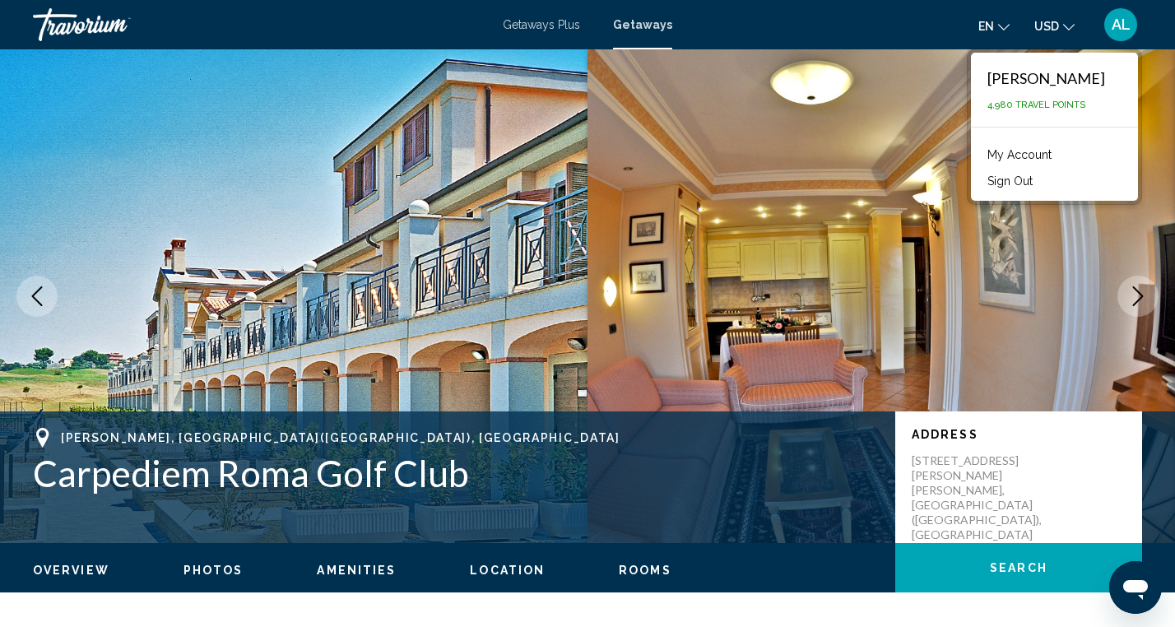
click at [1018, 181] on button "Sign Out" at bounding box center [1010, 180] width 62 height 21
